Goal: Find specific page/section: Find specific page/section

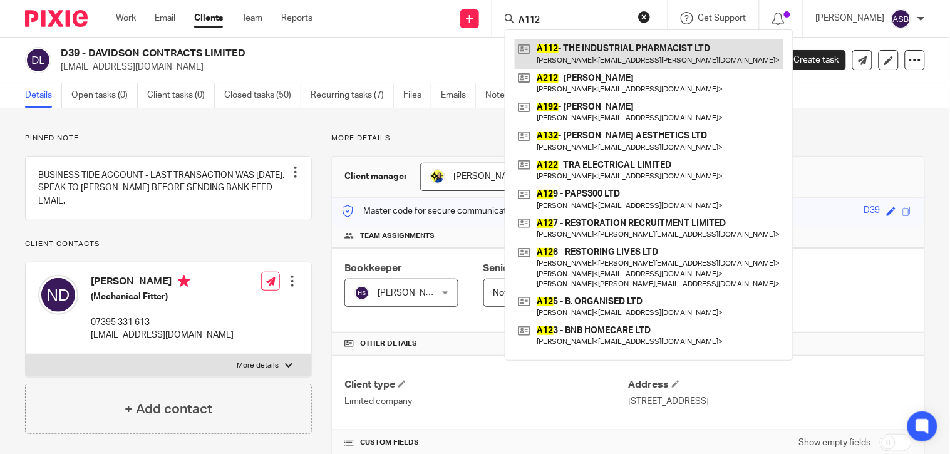
type input "A112"
click at [584, 58] on link at bounding box center [648, 53] width 269 height 29
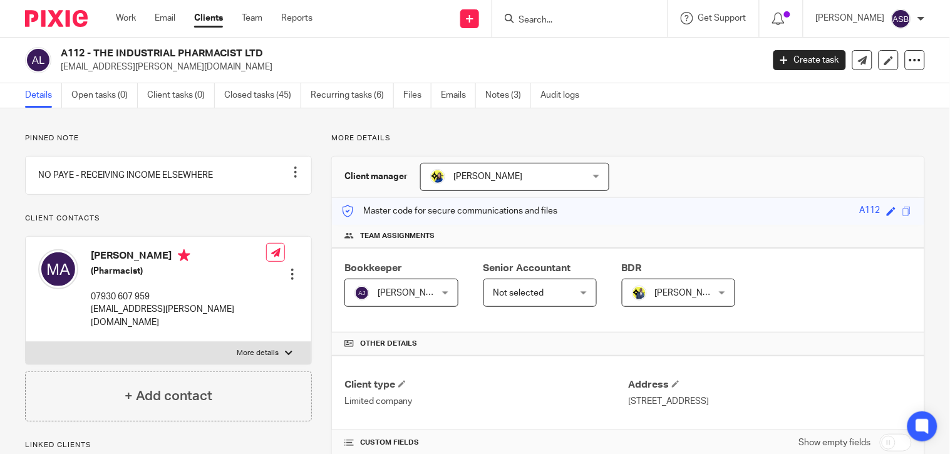
drag, startPoint x: 95, startPoint y: 52, endPoint x: 224, endPoint y: 51, distance: 129.6
click at [224, 51] on h2 "A112 - THE INDUSTRIAL PHARMACIST LTD" at bounding box center [338, 53] width 555 height 13
copy h2 "THE INDUSTRIAL PHARMAC"
